Goal: Task Accomplishment & Management: Use online tool/utility

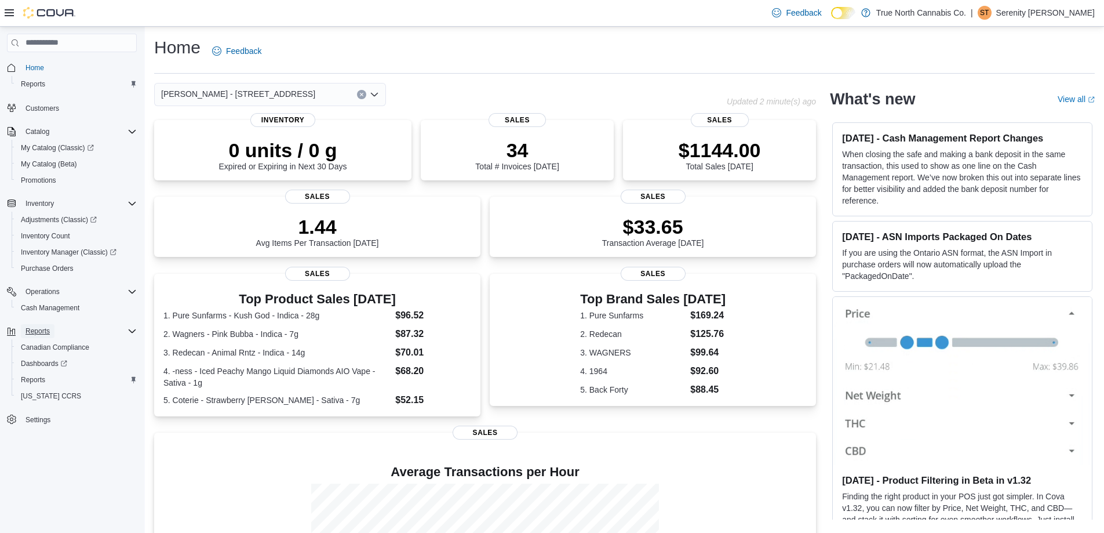
click at [50, 325] on button "Reports" at bounding box center [38, 331] width 34 height 14
click at [50, 332] on button "Reports" at bounding box center [38, 331] width 34 height 14
click at [27, 84] on span "Reports" at bounding box center [33, 83] width 24 height 9
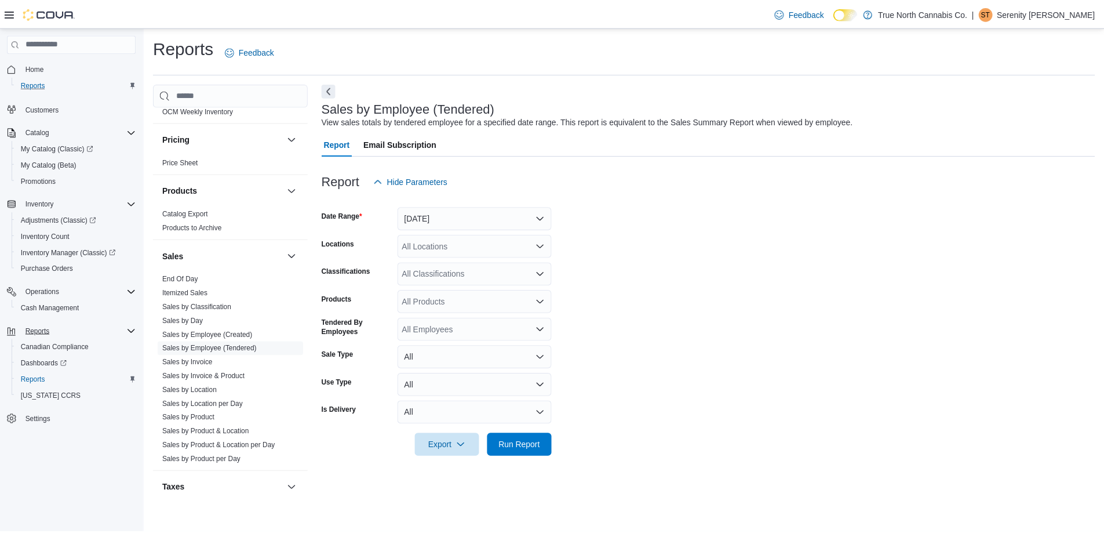
scroll to position [663, 0]
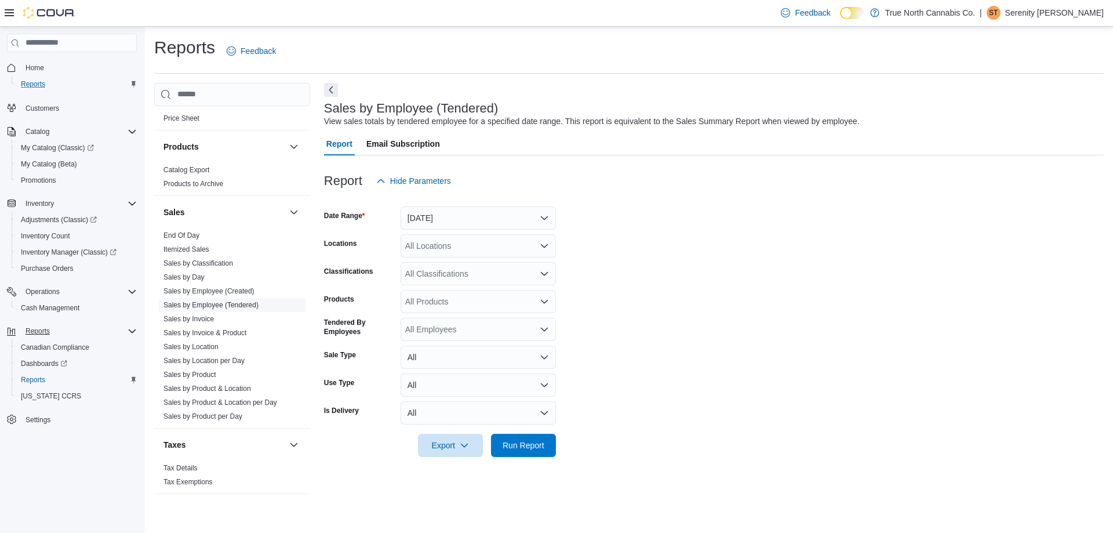
click at [206, 301] on link "Sales by Employee (Tendered)" at bounding box center [210, 305] width 95 height 8
click at [431, 219] on button "Yesterday" at bounding box center [478, 217] width 155 height 23
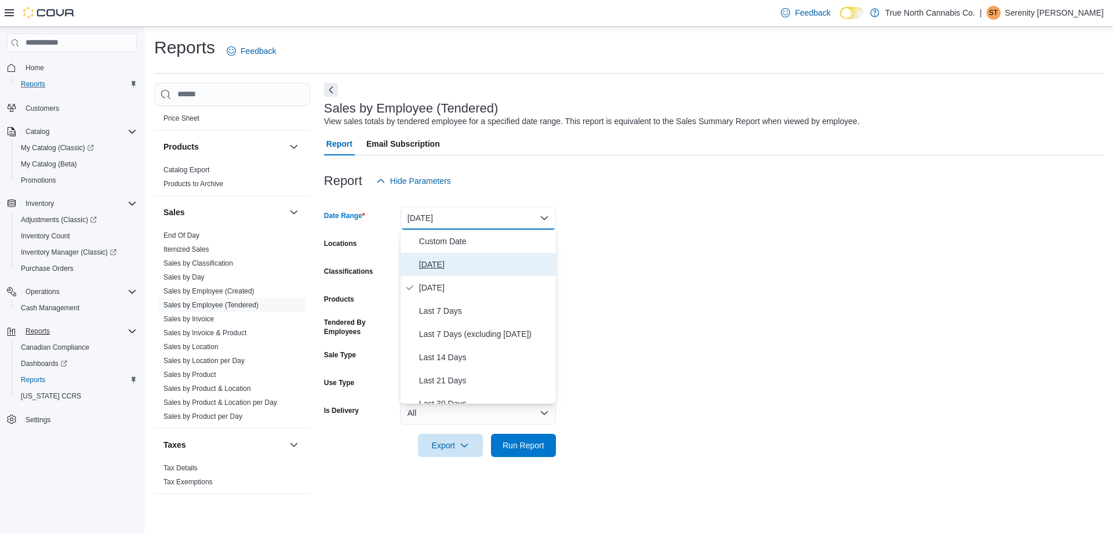
click at [428, 271] on span "Today" at bounding box center [485, 264] width 132 height 14
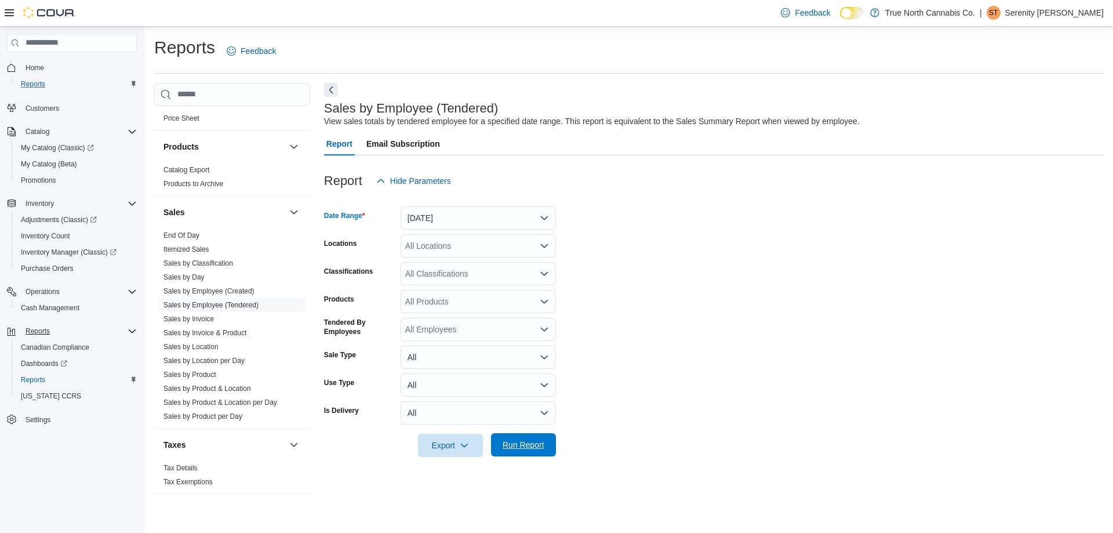
click at [514, 449] on span "Run Report" at bounding box center [524, 445] width 42 height 12
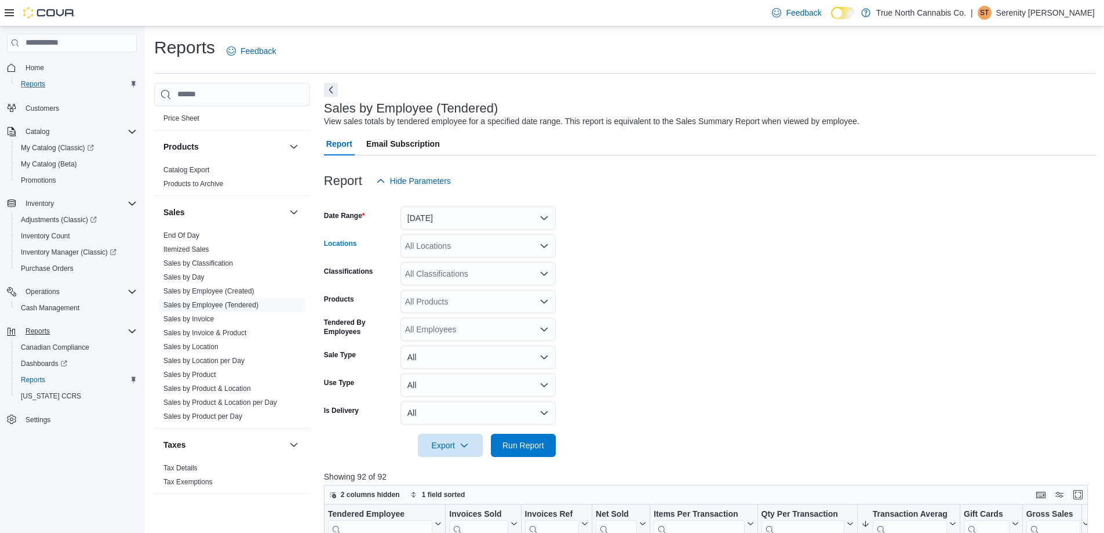
click at [453, 249] on div "All Locations" at bounding box center [478, 245] width 155 height 23
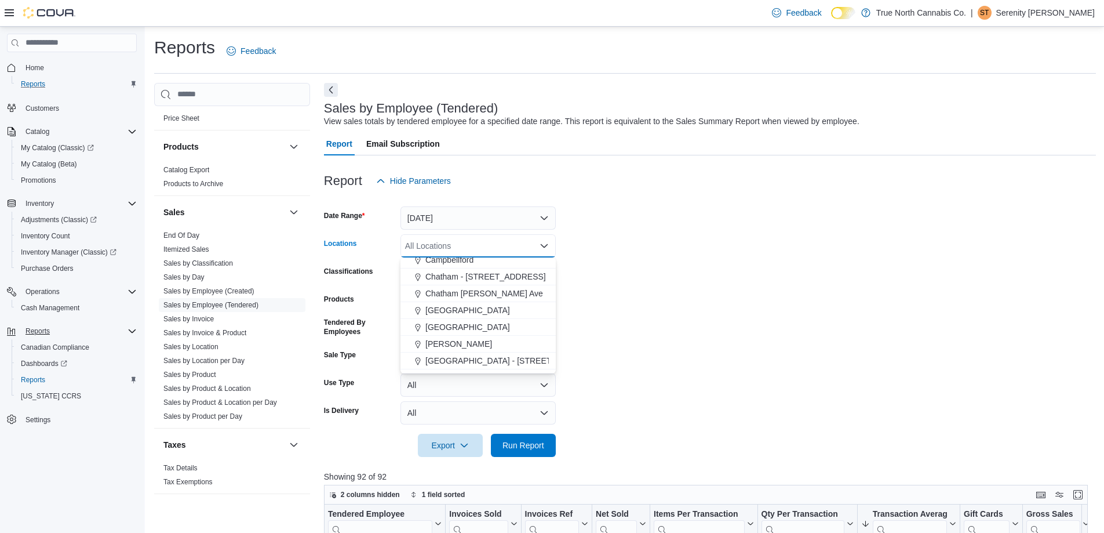
scroll to position [232, 0]
click at [478, 369] on span "[PERSON_NAME] - [STREET_ADDRESS]" at bounding box center [503, 370] width 154 height 12
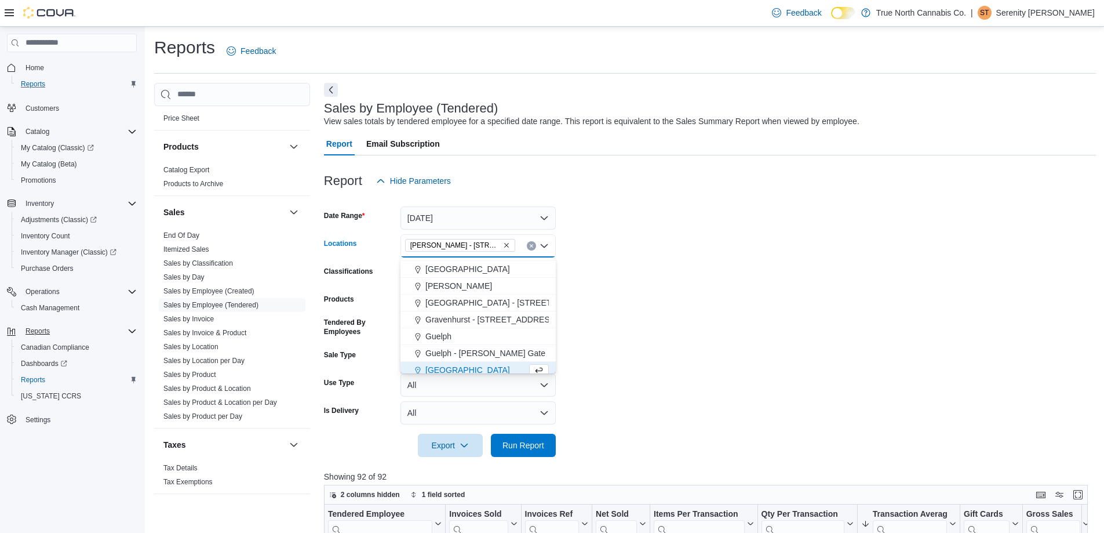
scroll to position [237, 0]
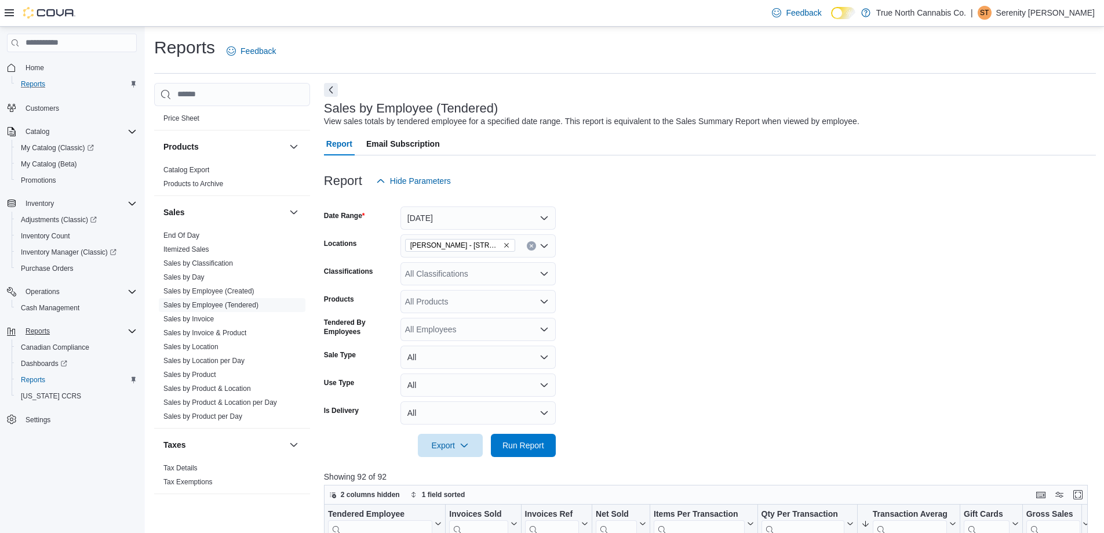
click at [621, 326] on form "Date Range Today Locations Hamilton - 326 Ottawa St N Classifications All Class…" at bounding box center [710, 324] width 772 height 264
click at [522, 446] on span "Run Report" at bounding box center [524, 445] width 42 height 12
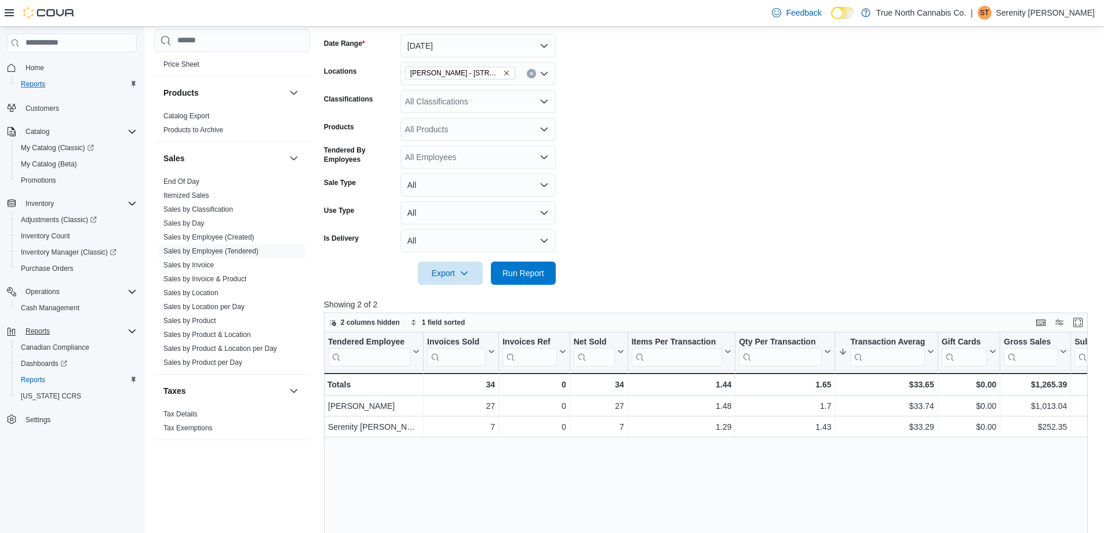
scroll to position [174, 0]
click at [20, 67] on span "Home" at bounding box center [72, 67] width 130 height 14
